Goal: Information Seeking & Learning: Learn about a topic

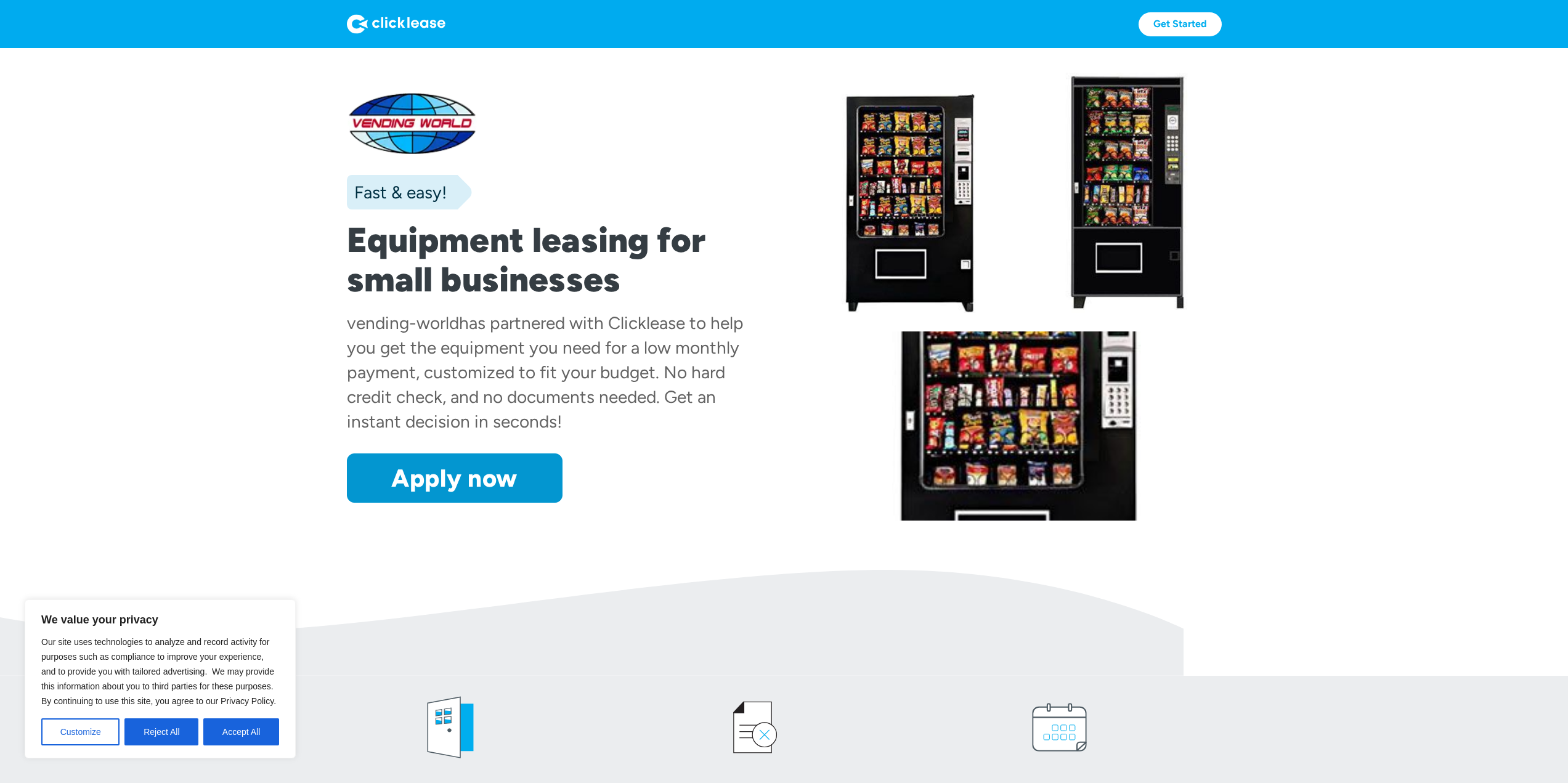
click at [244, 735] on button "Accept All" at bounding box center [241, 732] width 76 height 27
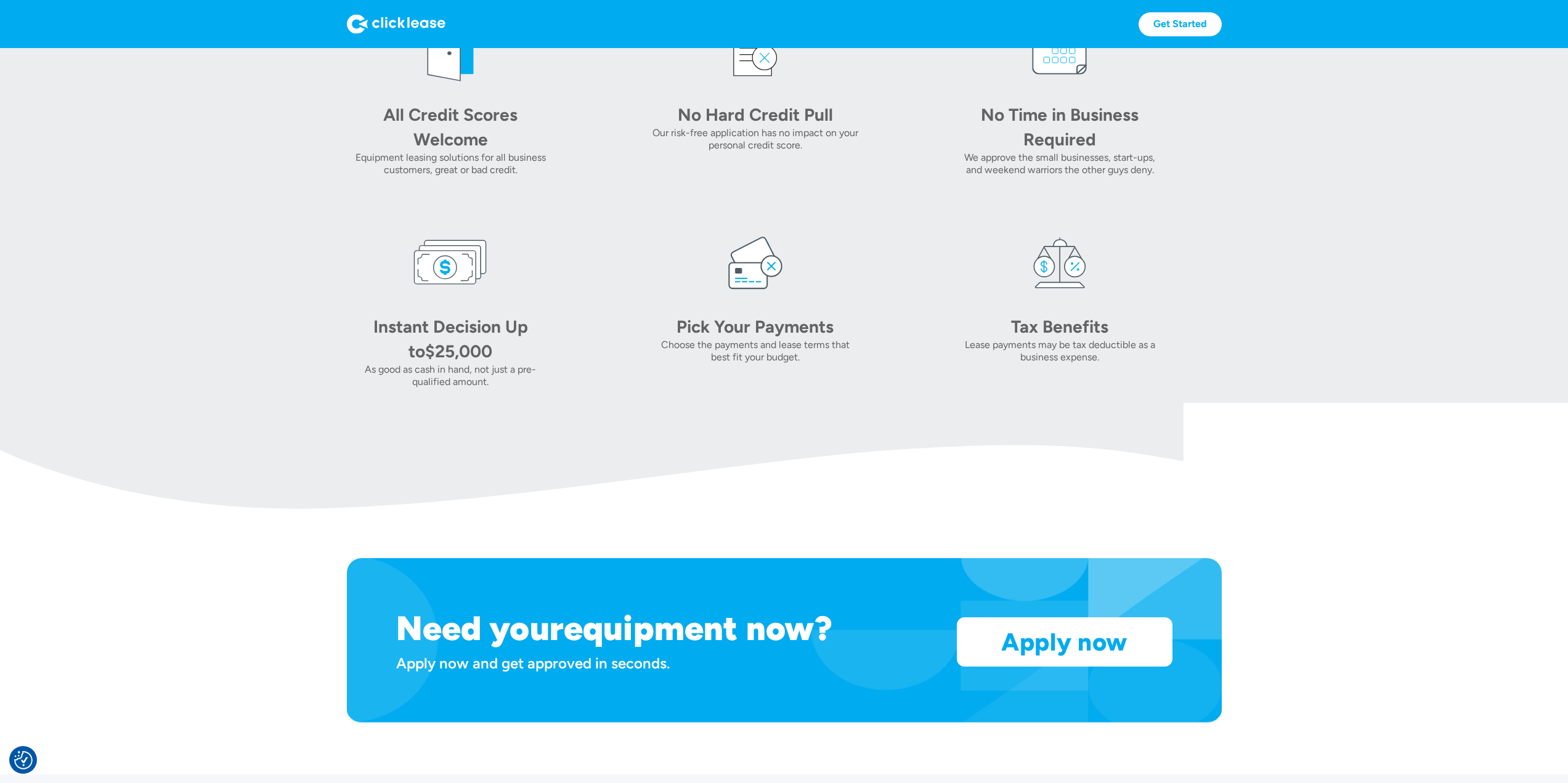
scroll to position [678, 0]
drag, startPoint x: 403, startPoint y: 335, endPoint x: 484, endPoint y: 387, distance: 96.3
click at [484, 387] on div "Instant Decision Up to $25,000 As good as cash in hand, not just a pre-qualifie…" at bounding box center [450, 350] width 207 height 74
click at [571, 439] on img at bounding box center [591, 455] width 1183 height 106
click at [736, 357] on div "Choose the payments and lease terms that best fit your budget." at bounding box center [755, 351] width 207 height 25
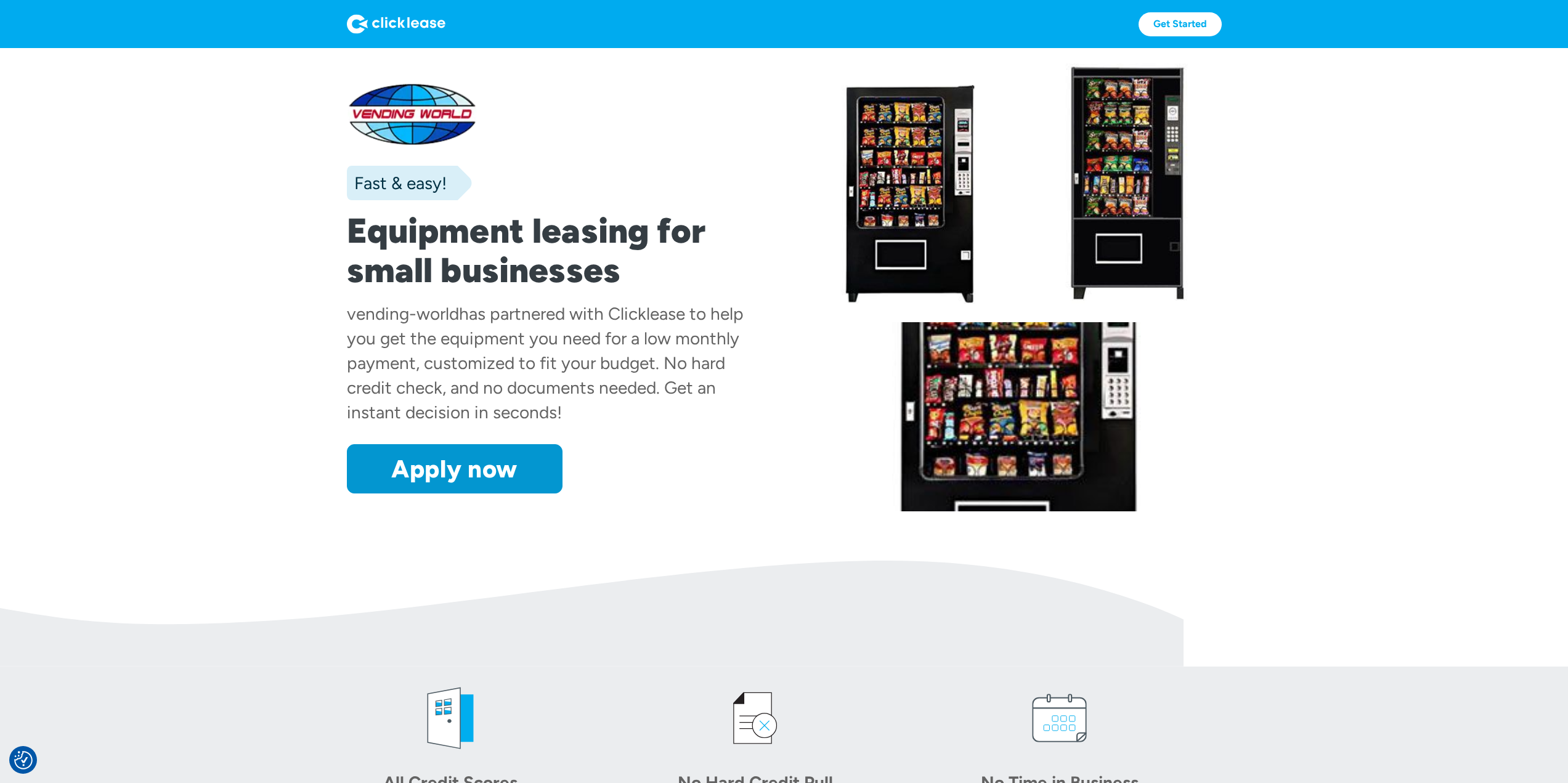
scroll to position [0, 0]
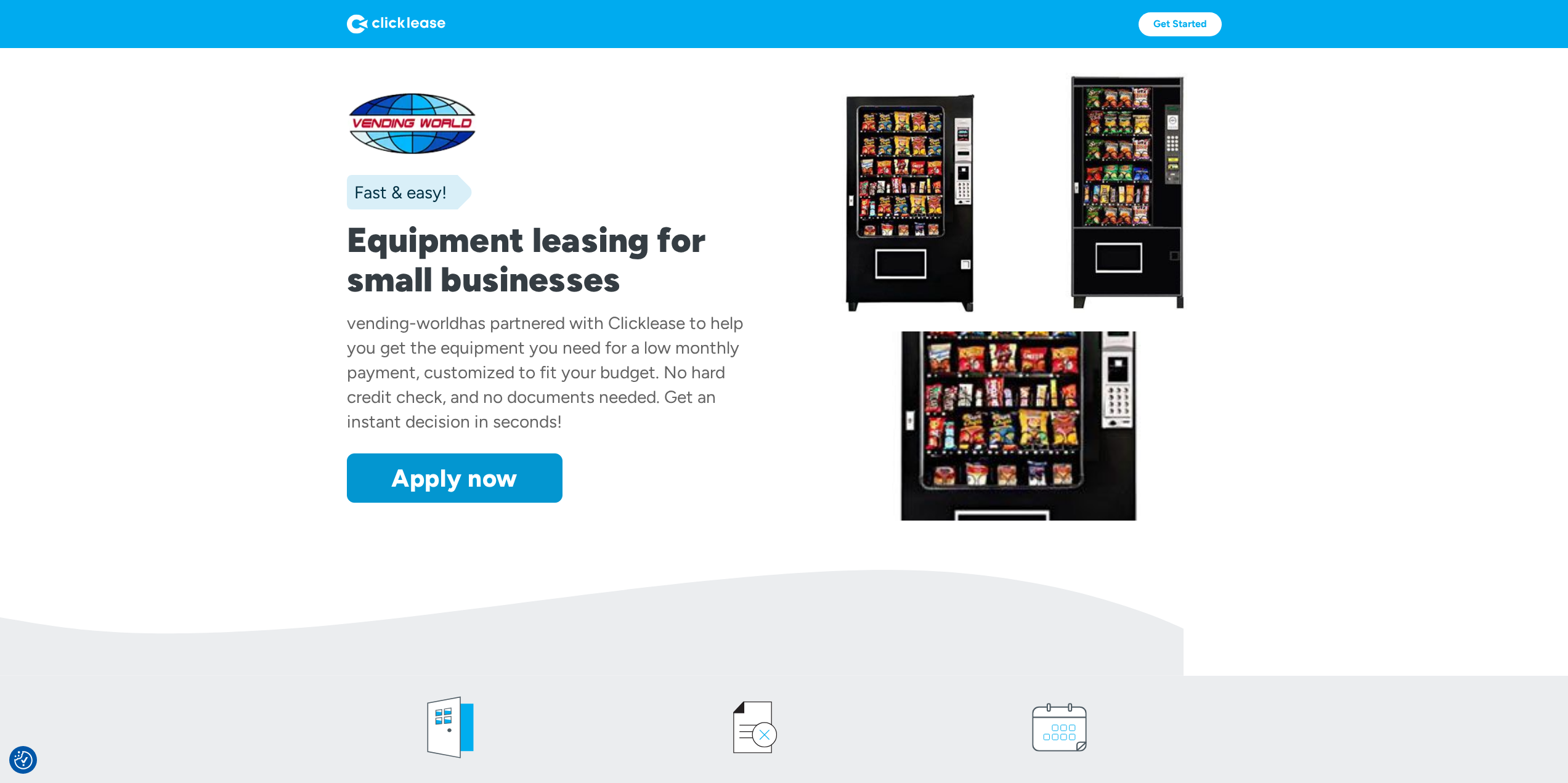
click at [398, 26] on img at bounding box center [396, 24] width 99 height 20
click at [380, 23] on img at bounding box center [396, 24] width 99 height 20
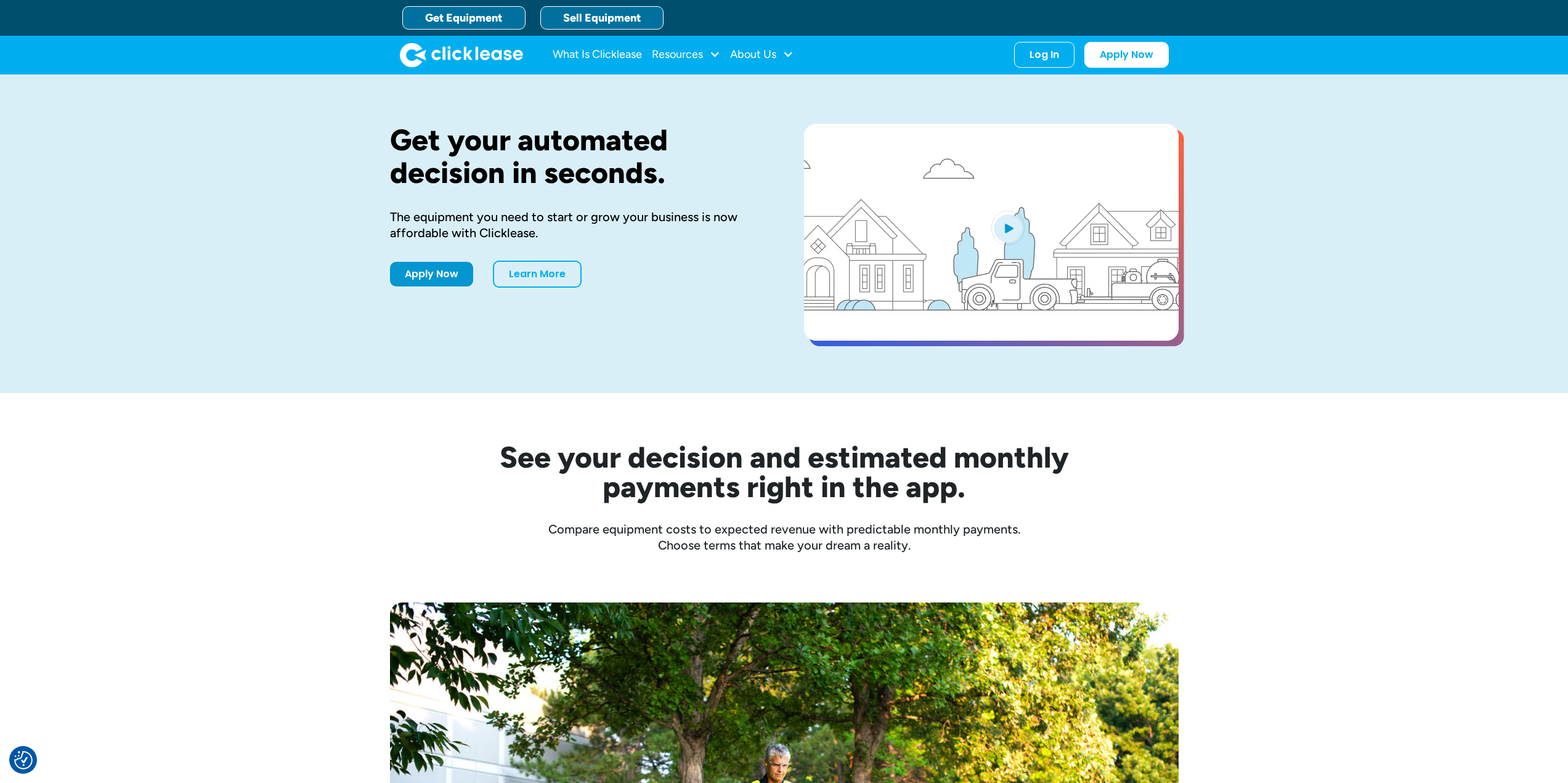
click at [614, 20] on link "Sell Equipment" at bounding box center [602, 18] width 123 height 24
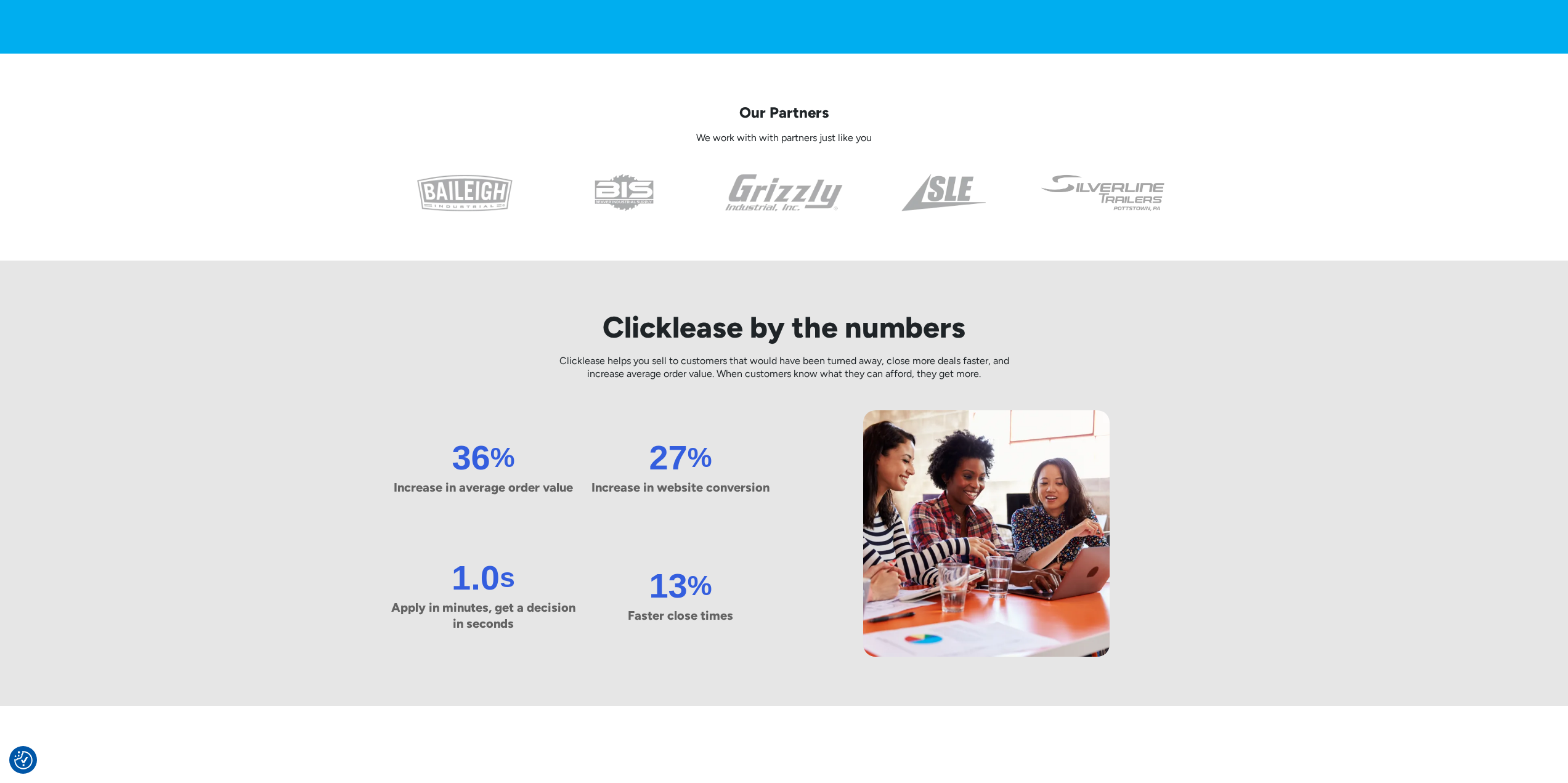
scroll to position [493, 0]
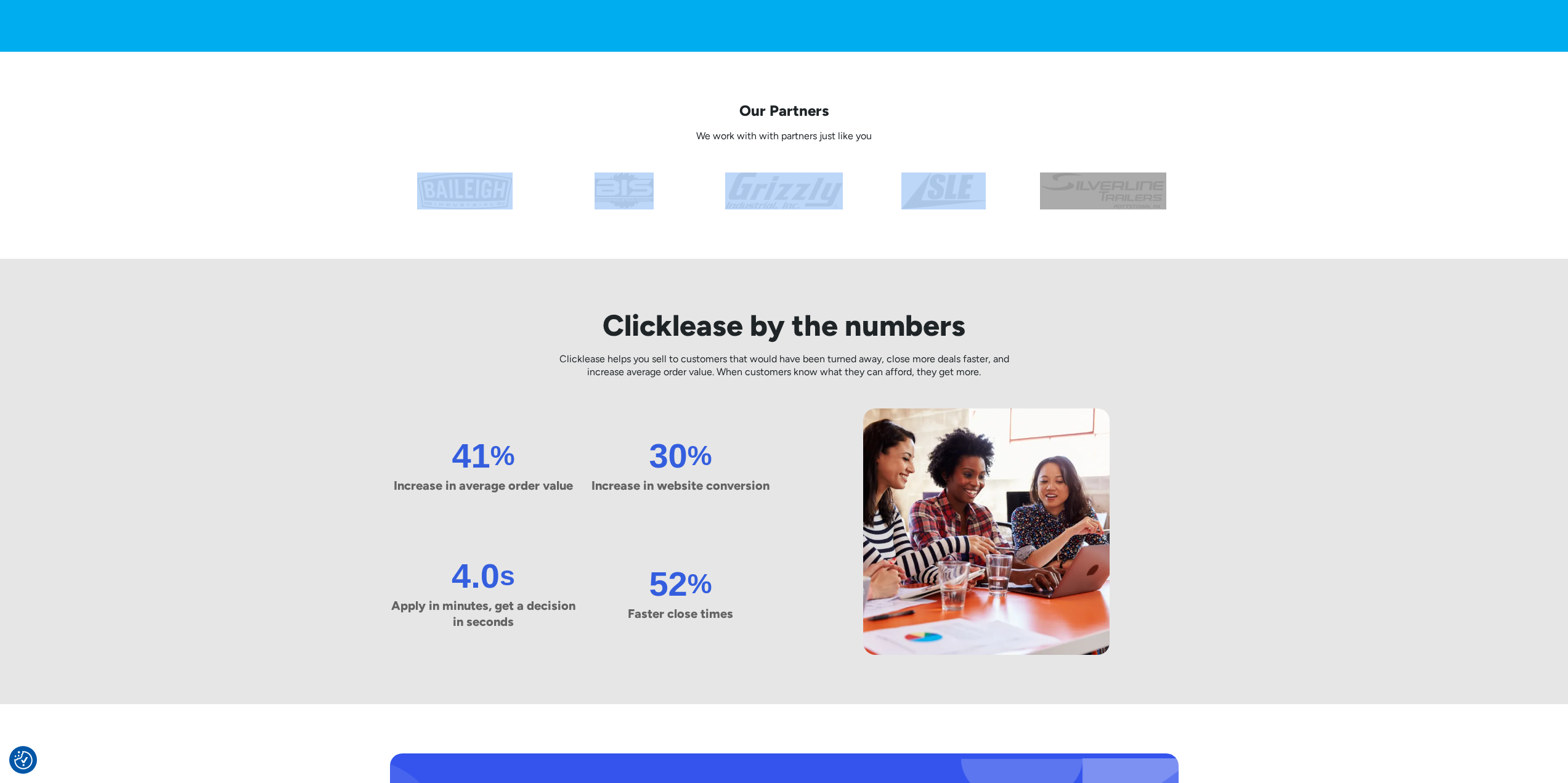
drag, startPoint x: 1168, startPoint y: 194, endPoint x: 415, endPoint y: 225, distance: 753.6
click at [427, 203] on div at bounding box center [784, 190] width 788 height 37
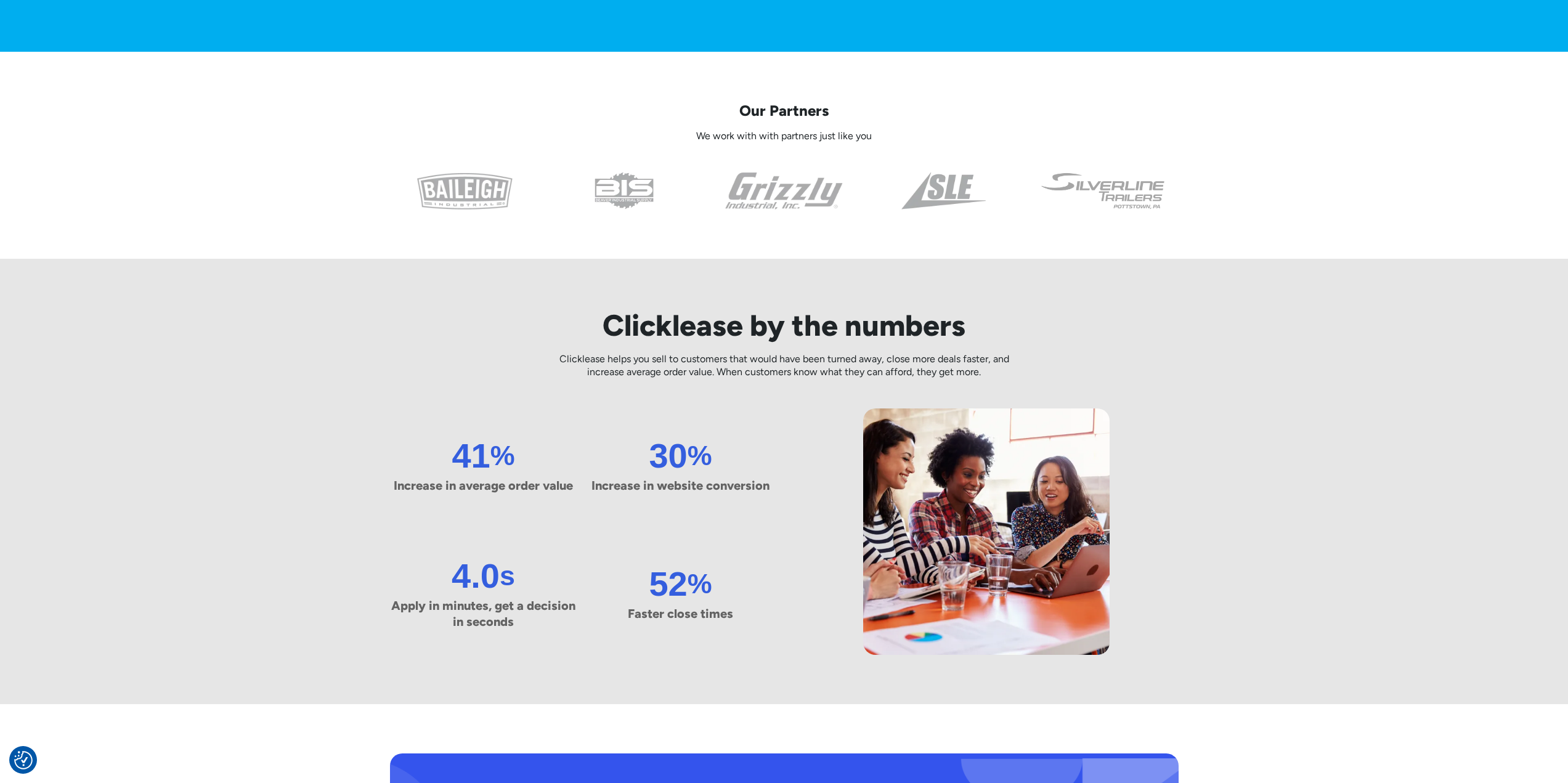
click at [552, 300] on div "Clicklease by the numbers Clicklease helps you sell to customers that would hav…" at bounding box center [784, 481] width 788 height 445
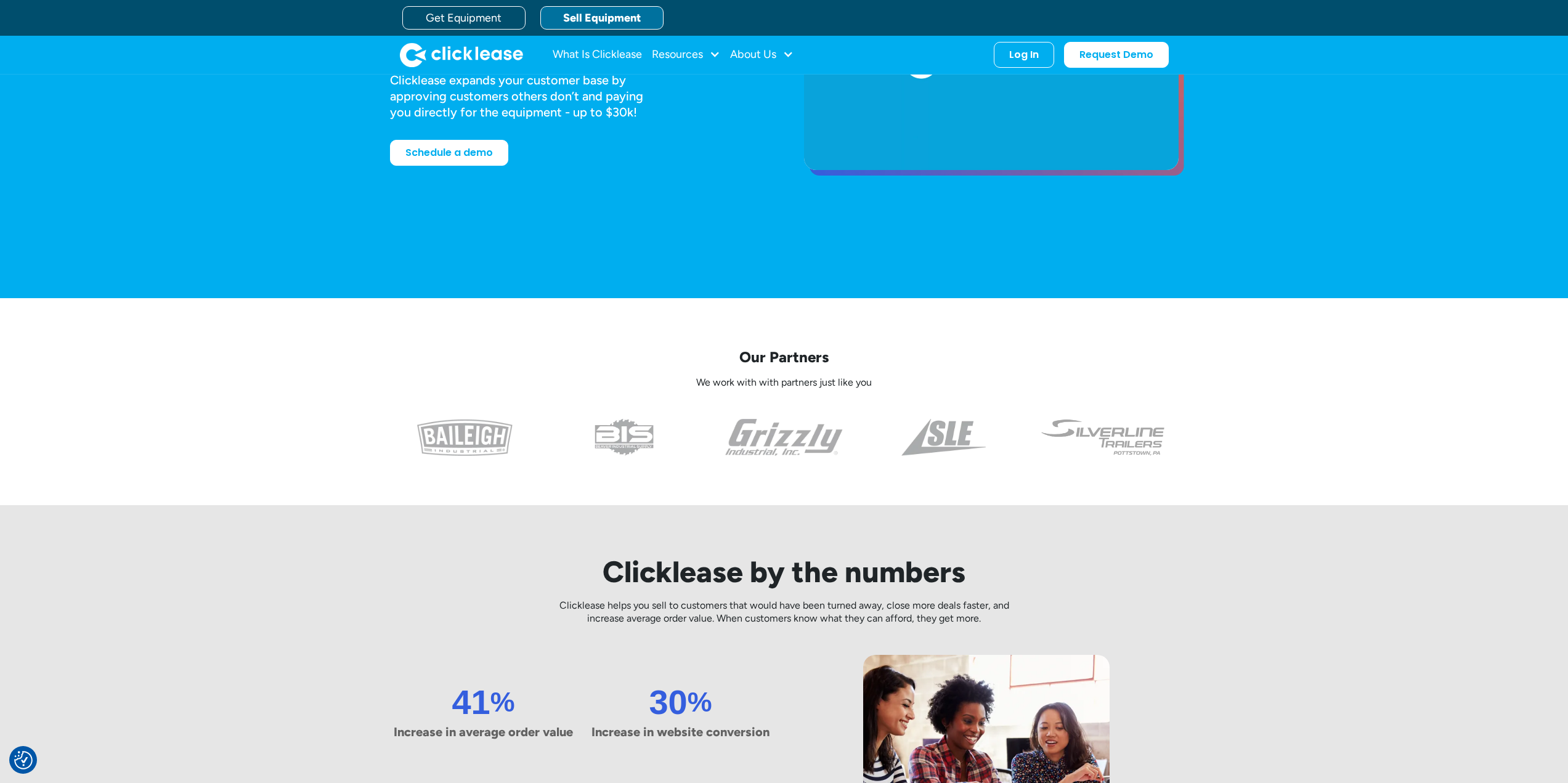
scroll to position [0, 0]
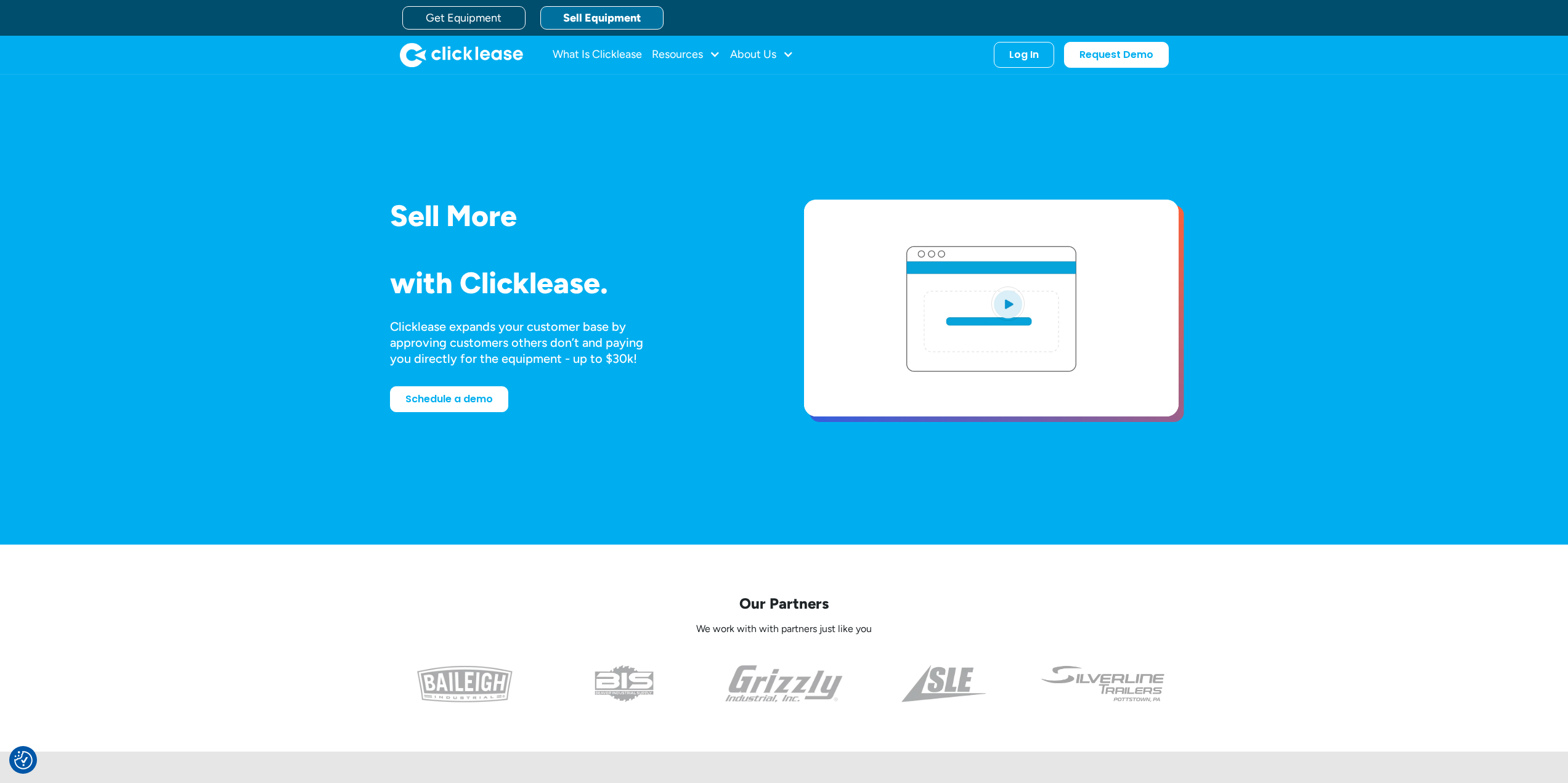
drag, startPoint x: 386, startPoint y: 54, endPoint x: 533, endPoint y: 61, distance: 147.2
click at [533, 61] on div "What Is Clicklease Resources Blog Case Studies Videos FAQs About Us About Us Ca…" at bounding box center [784, 55] width 1568 height 39
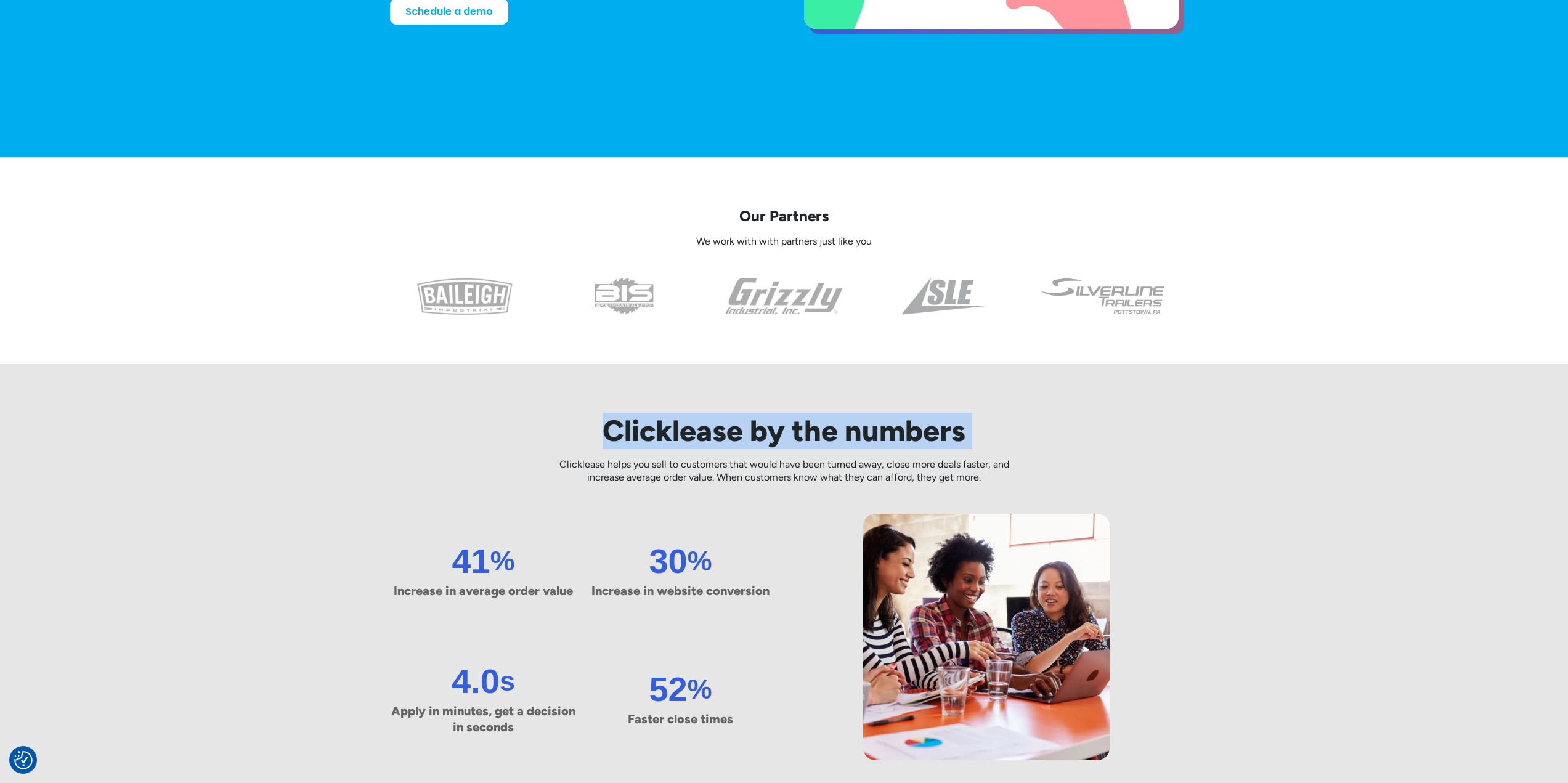
scroll to position [432, 0]
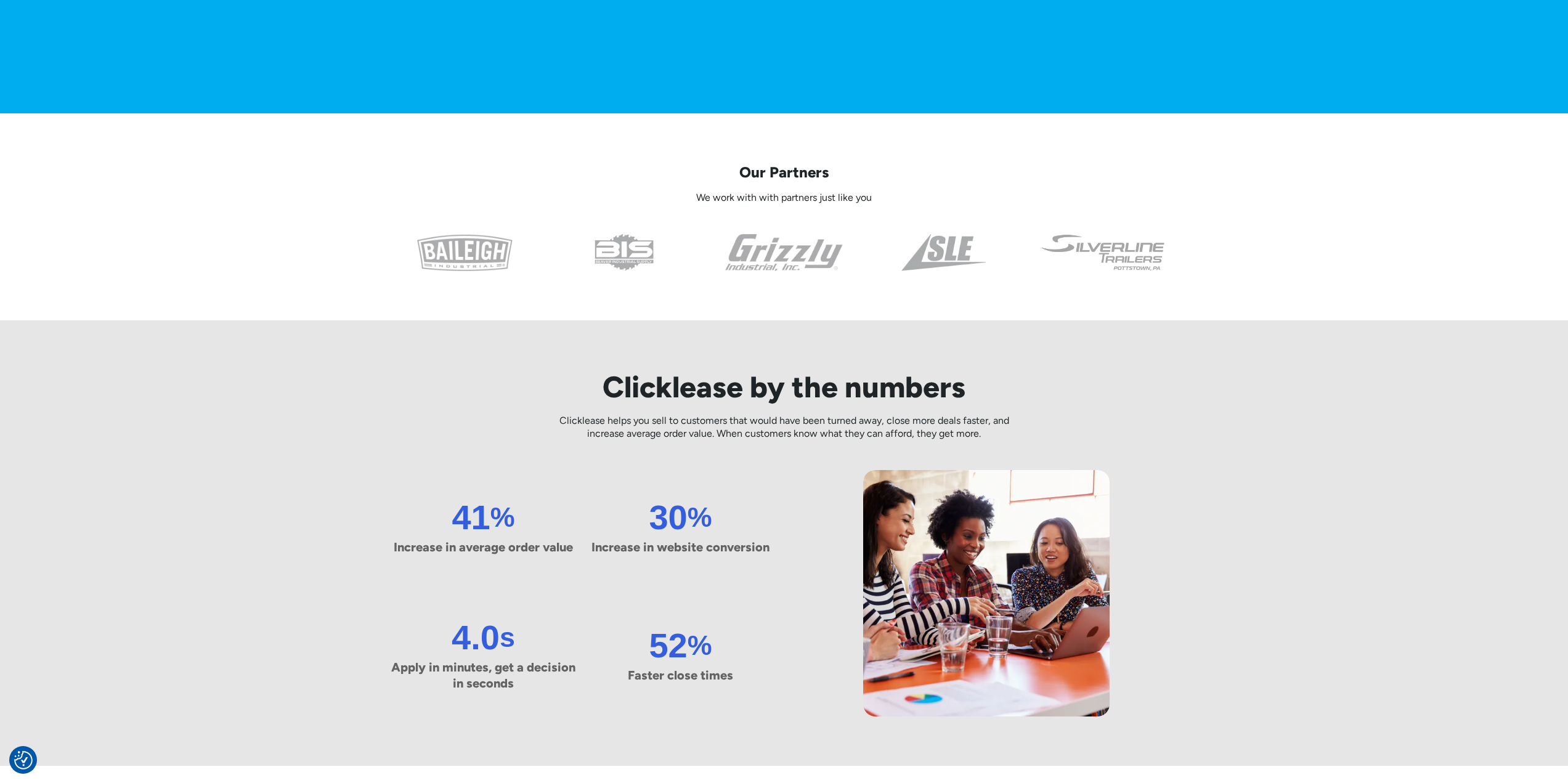
drag, startPoint x: 1207, startPoint y: 452, endPoint x: 461, endPoint y: 375, distance: 750.0
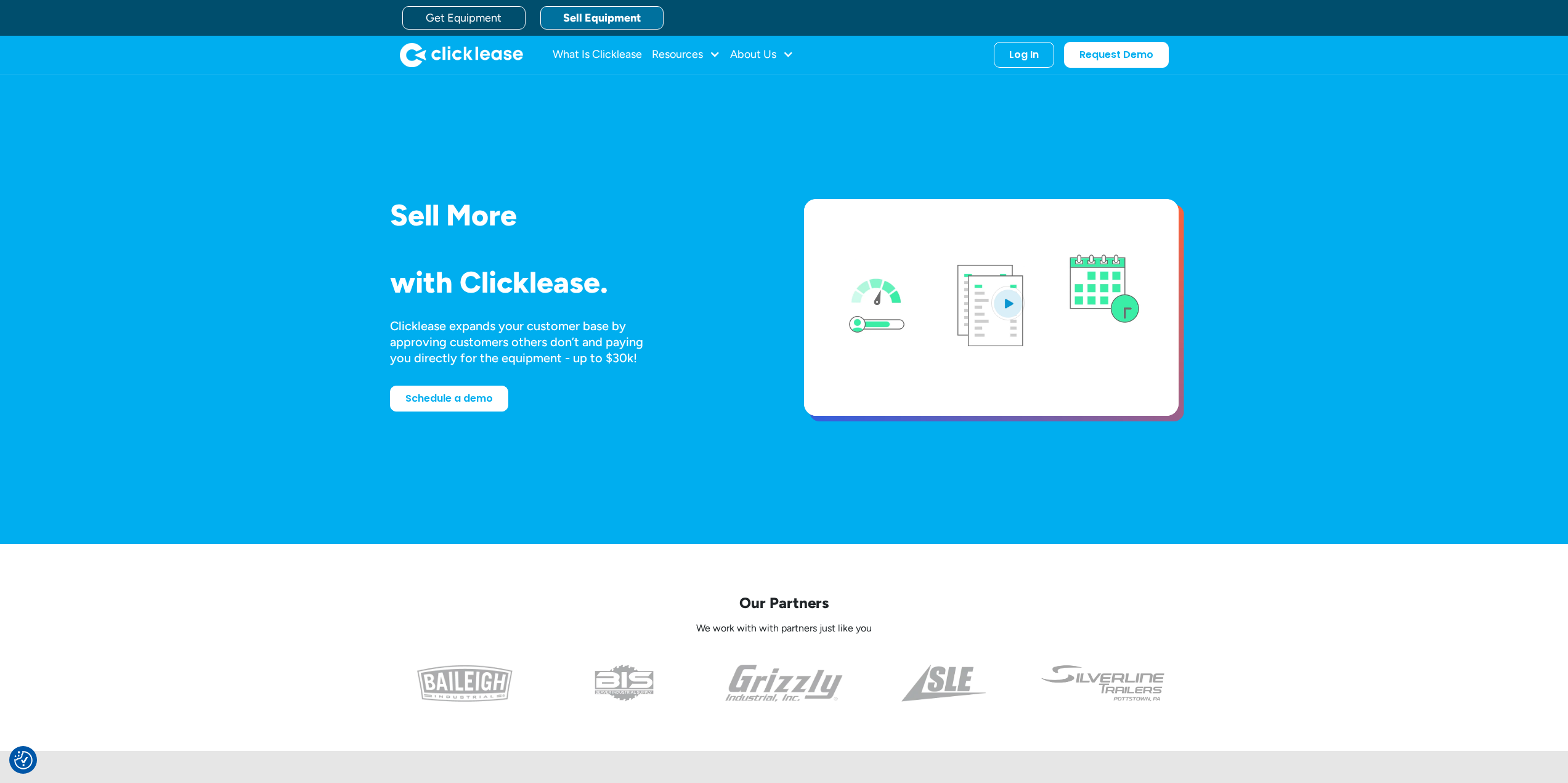
scroll to position [0, 0]
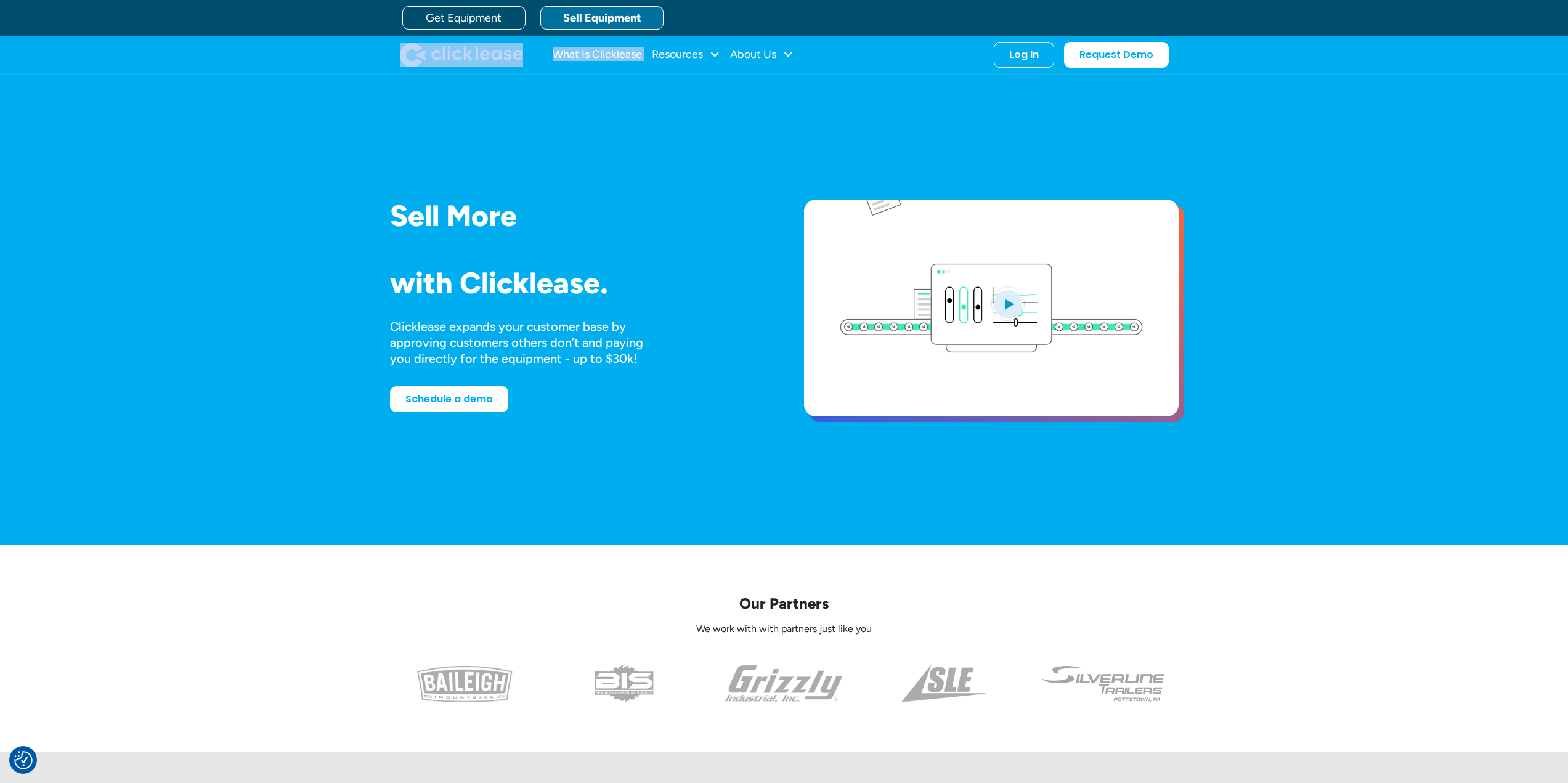
drag, startPoint x: 395, startPoint y: 53, endPoint x: 842, endPoint y: 56, distance: 447.0
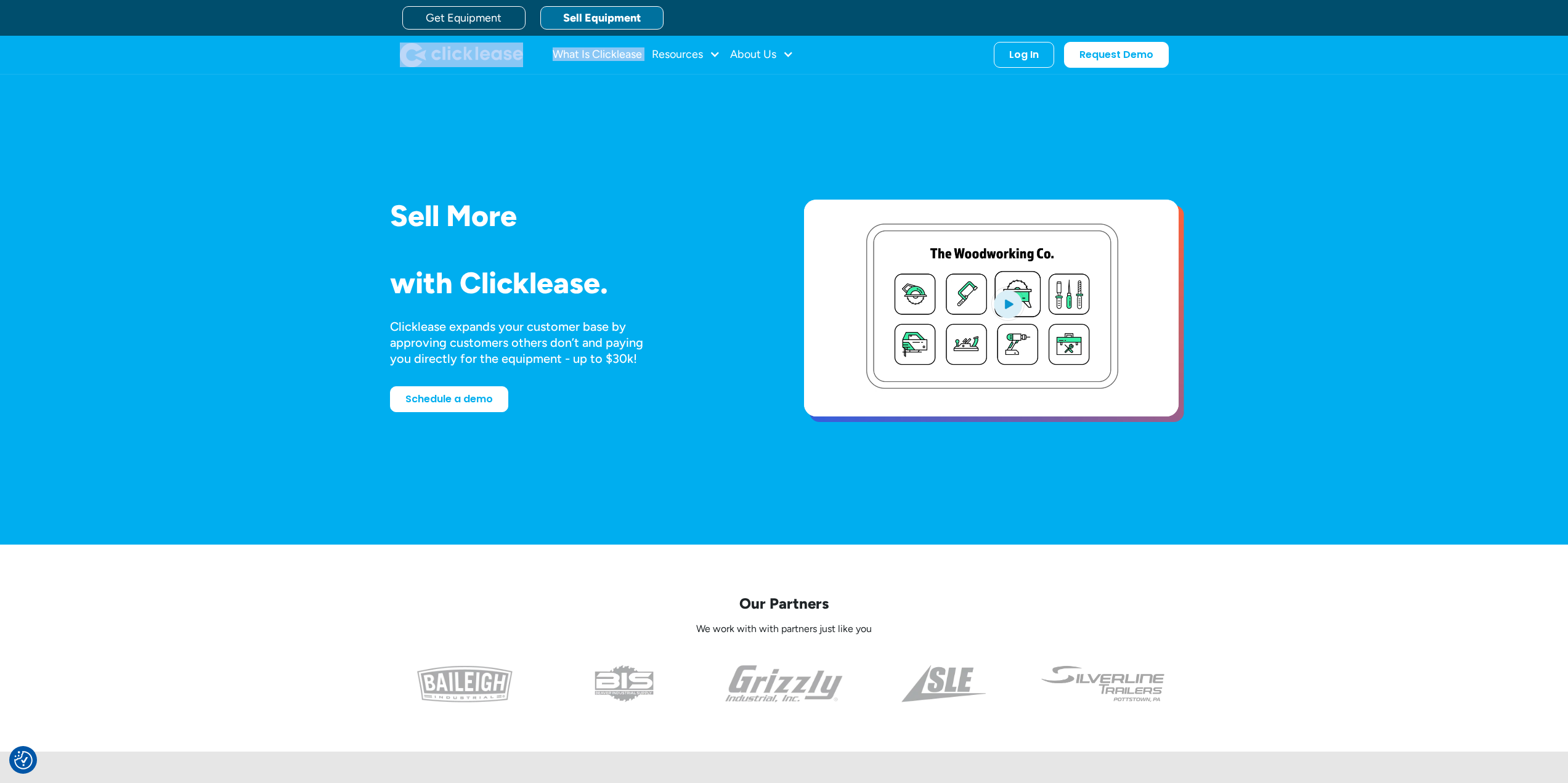
click at [842, 56] on div "What Is Clicklease Resources Blog Case Studies Videos FAQs About Us About Us Ca…" at bounding box center [784, 55] width 1568 height 39
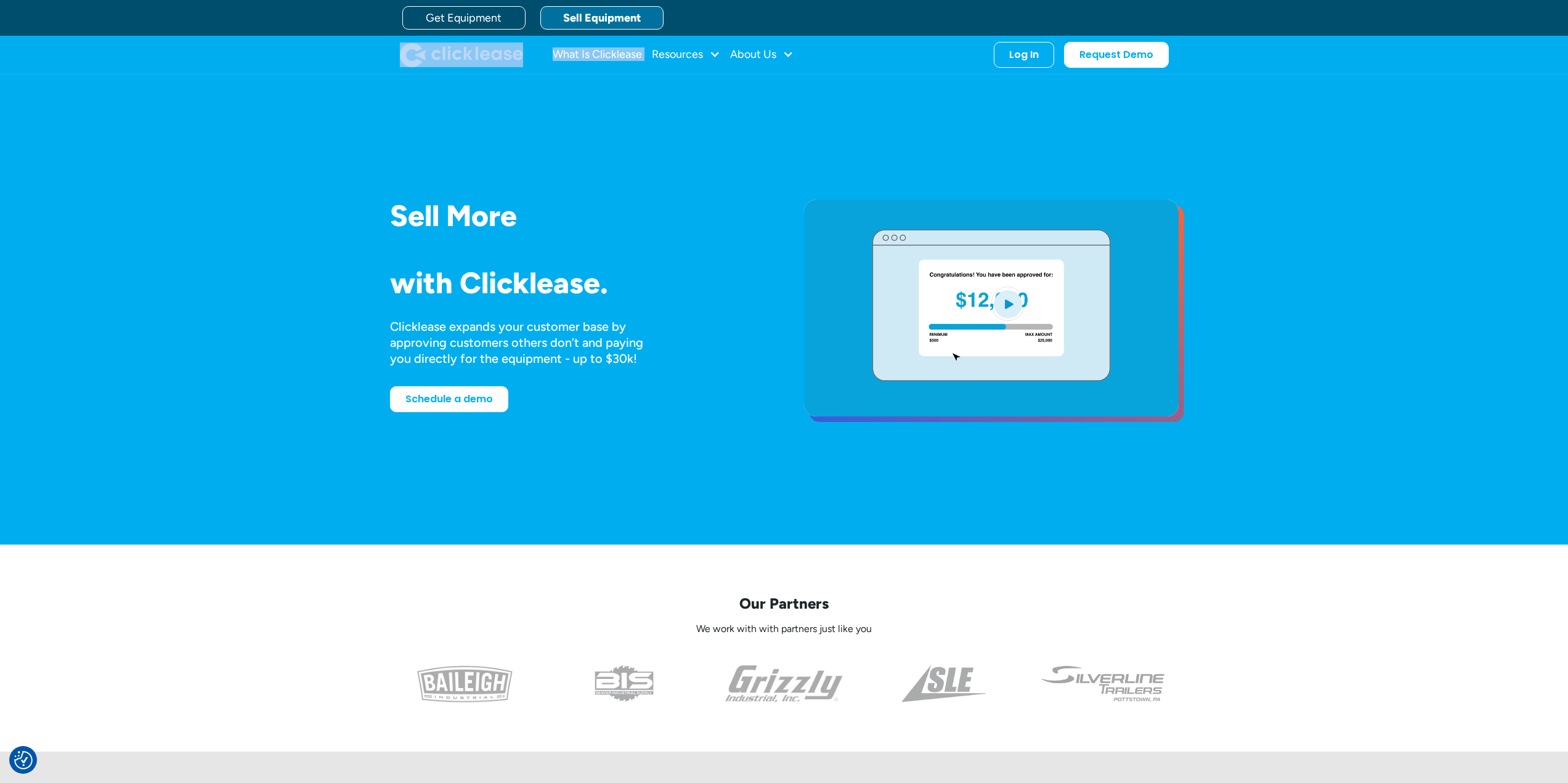
click at [842, 56] on nav "What Is Clicklease Resources Blog Case Studies Videos FAQs About Us About Us Ca…" at bounding box center [860, 55] width 616 height 26
